Goal: Contribute content

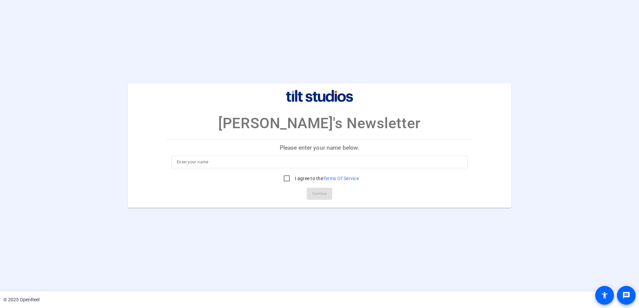
click at [279, 164] on input at bounding box center [320, 162] width 286 height 8
type input "[PERSON_NAME]"
click at [285, 178] on input "I agree to the Terms Of Service" at bounding box center [286, 178] width 13 height 13
checkbox input "true"
click at [320, 194] on span "Continue" at bounding box center [319, 194] width 15 height 10
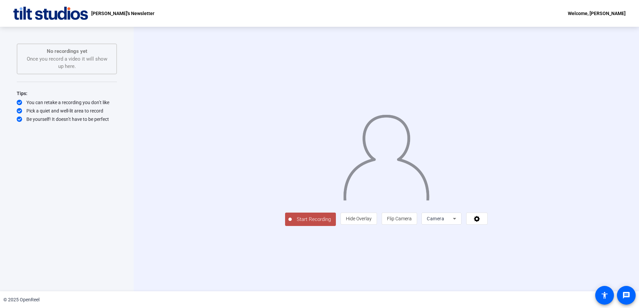
click at [285, 226] on button "Start Recording" at bounding box center [310, 218] width 51 height 13
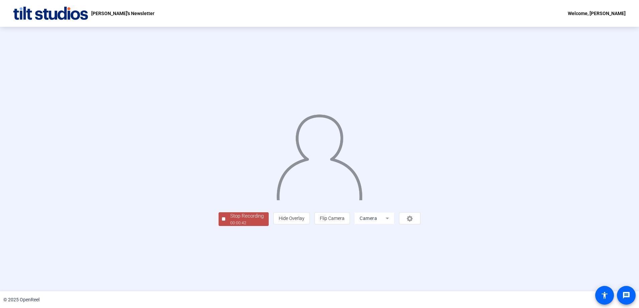
click at [230, 226] on div "00:00:42" at bounding box center [246, 223] width 33 height 6
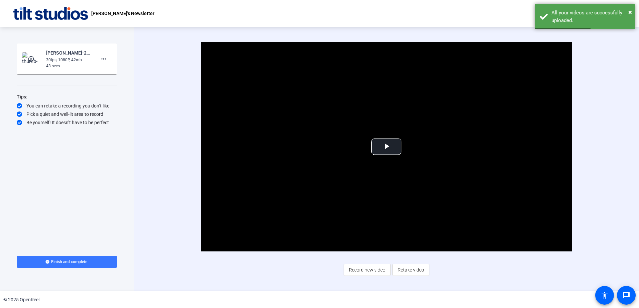
click at [65, 61] on div "30fps, 1080P, 42mb" at bounding box center [68, 60] width 45 height 6
click at [32, 61] on mat-icon "play_circle_outline" at bounding box center [32, 59] width 8 height 7
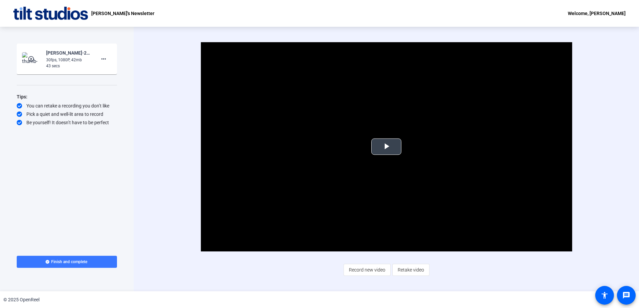
click at [387, 146] on span "Video Player" at bounding box center [387, 146] width 0 height 0
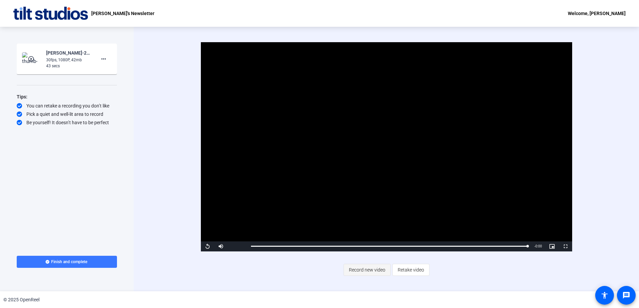
click at [366, 269] on span "Record new video" at bounding box center [367, 269] width 36 height 13
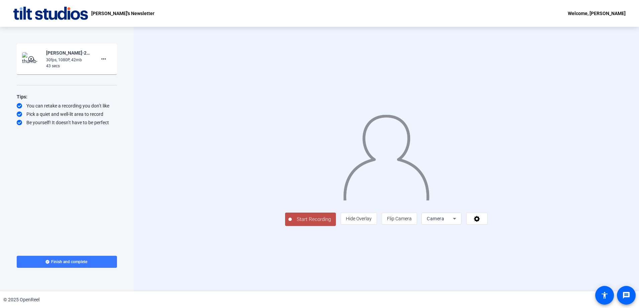
click at [292, 223] on span "Start Recording" at bounding box center [314, 219] width 44 height 8
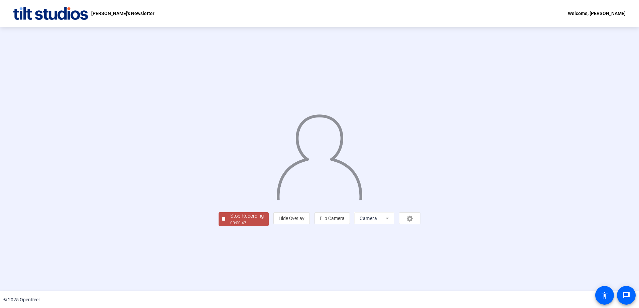
click at [230, 226] on div "00:00:47" at bounding box center [246, 223] width 33 height 6
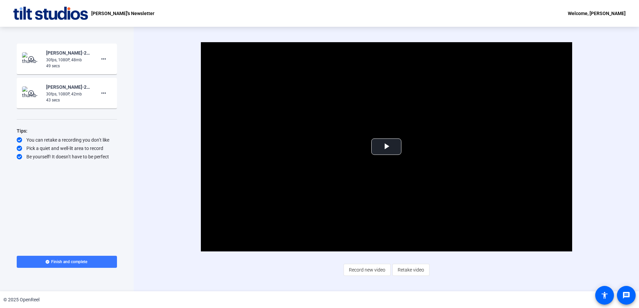
click at [75, 60] on div "30fps, 1080P, 48mb" at bounding box center [68, 60] width 45 height 6
click at [68, 60] on div "30fps, 1080P, 48mb" at bounding box center [68, 60] width 45 height 6
click at [387, 146] on span "Video Player" at bounding box center [387, 146] width 0 height 0
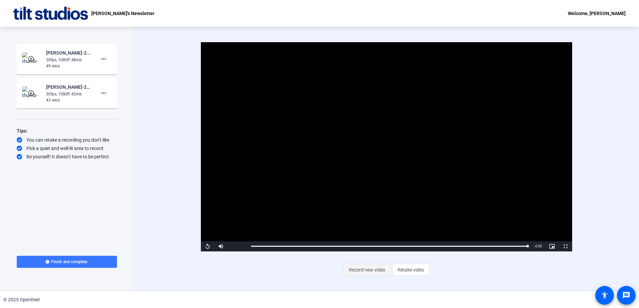
click at [368, 271] on span "Record new video" at bounding box center [367, 269] width 36 height 13
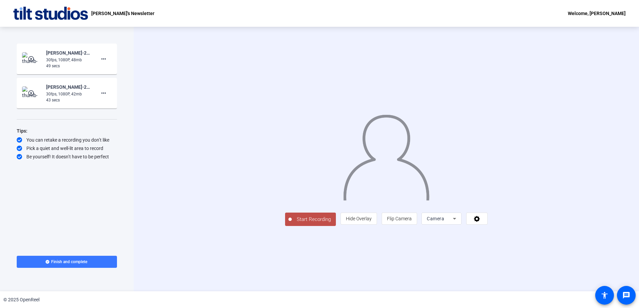
click at [292, 223] on span "Start Recording" at bounding box center [314, 219] width 44 height 8
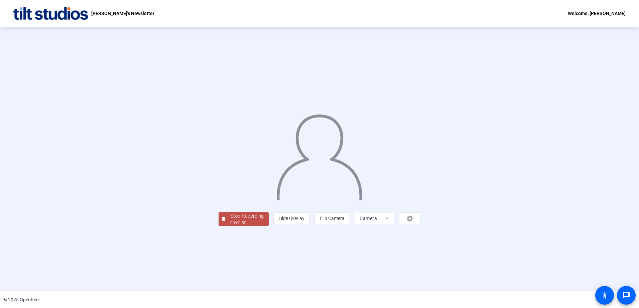
click at [230, 220] on div "Stop Recording" at bounding box center [246, 216] width 33 height 8
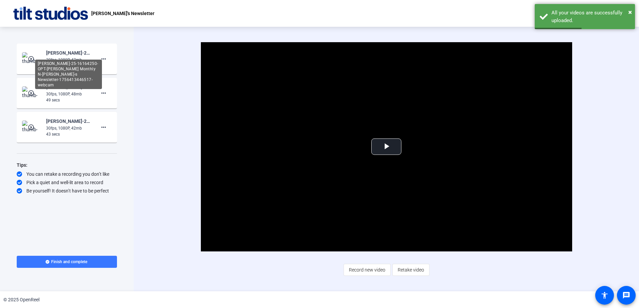
click at [62, 56] on div "[PERSON_NAME]-25-16164250-OPT-[PERSON_NAME] Monthly N-[PERSON_NAME]-s Newslette…" at bounding box center [68, 53] width 45 height 8
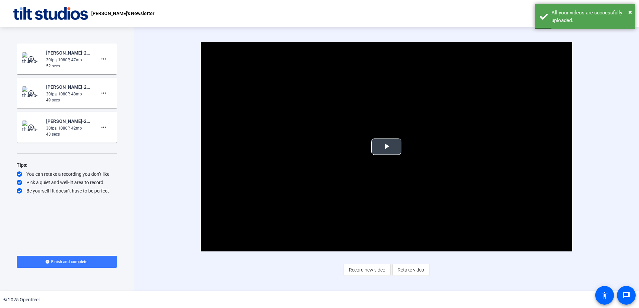
click at [387, 146] on span "Video Player" at bounding box center [387, 146] width 0 height 0
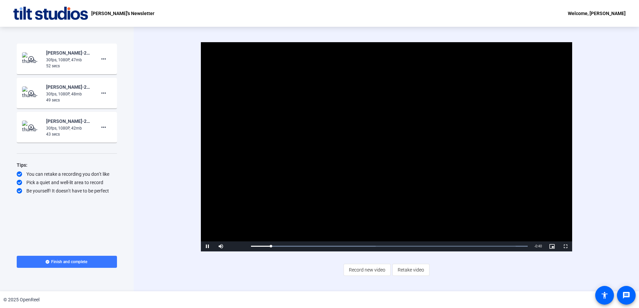
click at [74, 58] on div "30fps, 1080P, 47mb" at bounding box center [68, 60] width 45 height 6
click at [25, 63] on img at bounding box center [32, 58] width 20 height 13
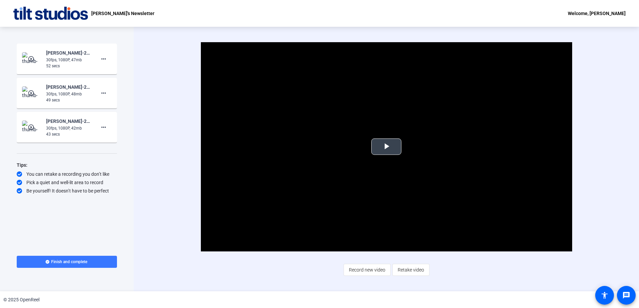
click at [387, 146] on span "Video Player" at bounding box center [387, 146] width 0 height 0
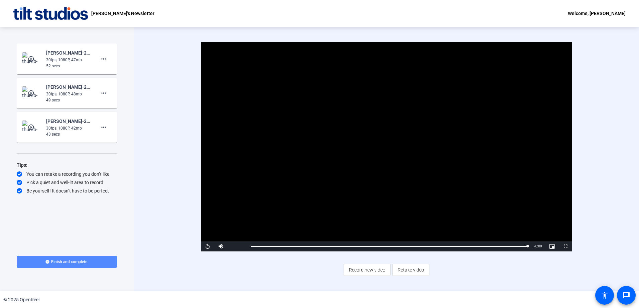
click at [65, 262] on span "Finish and complete" at bounding box center [69, 261] width 36 height 5
